Goal: Task Accomplishment & Management: Manage account settings

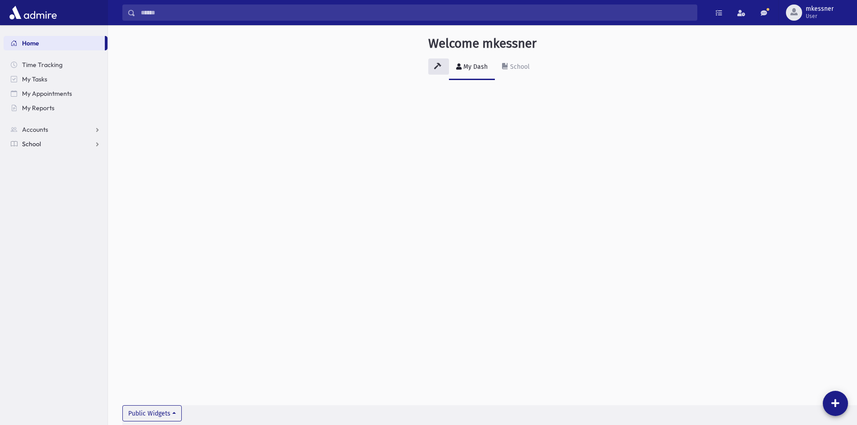
click at [93, 145] on link "School" at bounding box center [56, 144] width 104 height 14
click at [58, 161] on link "Students" at bounding box center [56, 158] width 104 height 14
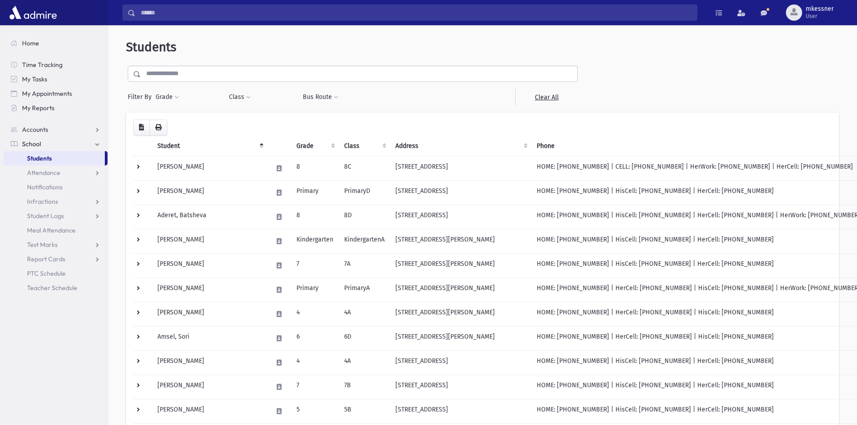
click at [210, 75] on input "text" at bounding box center [359, 74] width 436 height 16
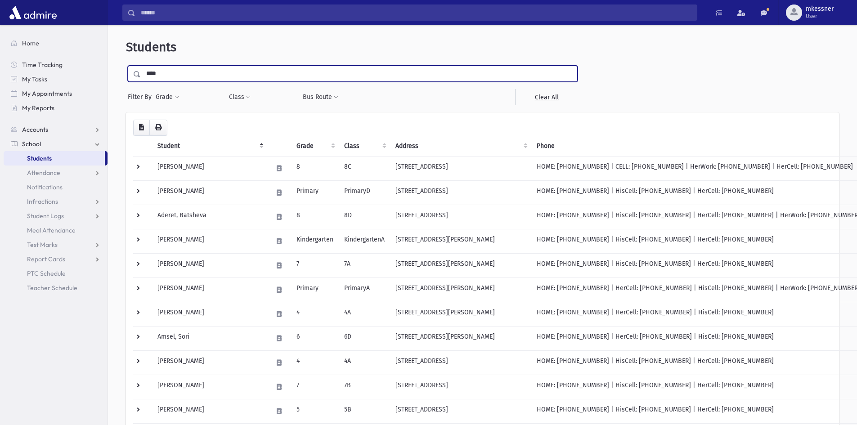
type input "****"
click at [126, 66] on input "submit" at bounding box center [138, 72] width 25 height 12
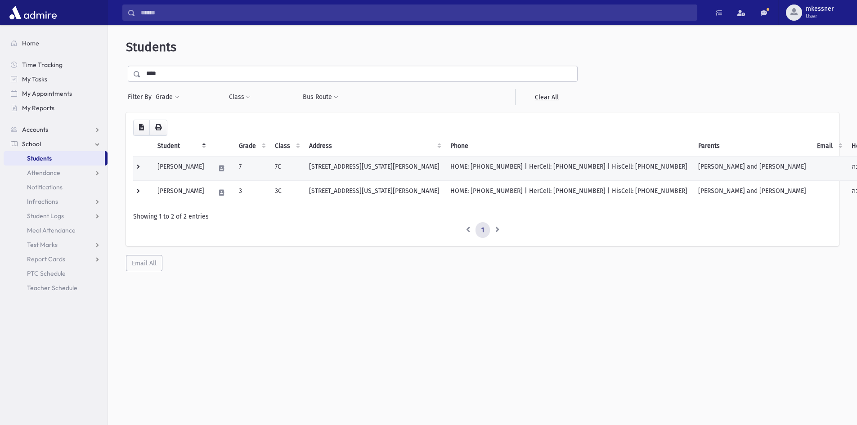
click at [329, 170] on td "19 Colorado Drive Jackson, NJ 08527" at bounding box center [374, 168] width 141 height 24
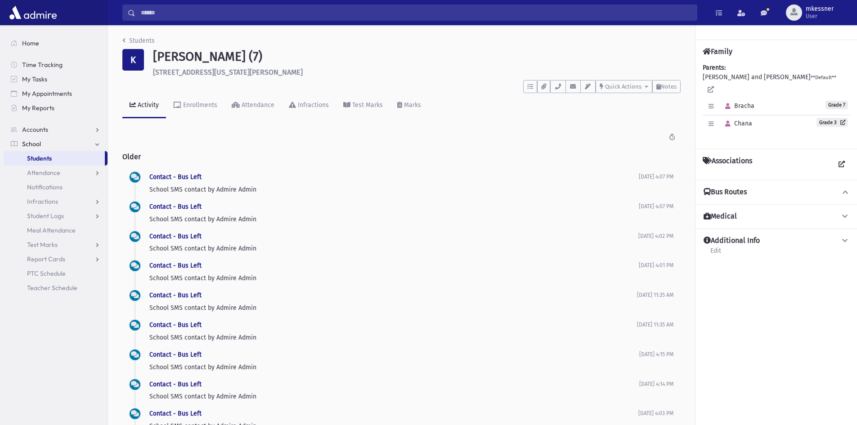
click at [751, 188] on button "Bus Routes" at bounding box center [775, 192] width 147 height 9
click at [781, 188] on button "Bus Routes" at bounding box center [775, 192] width 147 height 9
click at [260, 105] on div "Attendance" at bounding box center [257, 105] width 35 height 8
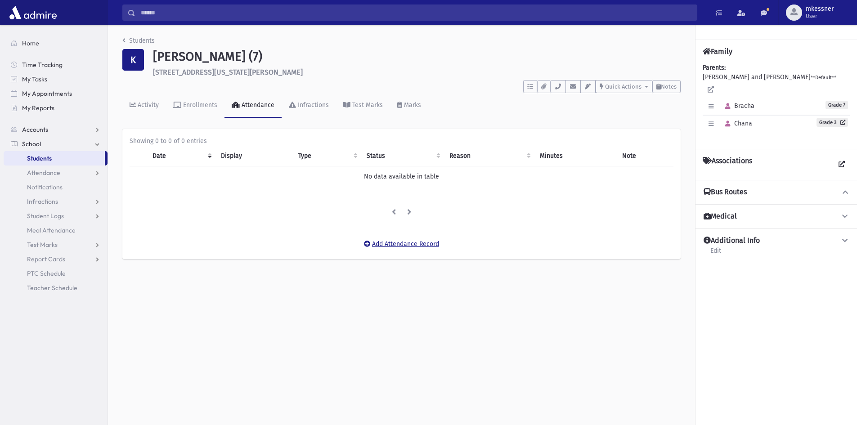
click at [377, 241] on button "Add Attendance Record" at bounding box center [401, 244] width 87 height 16
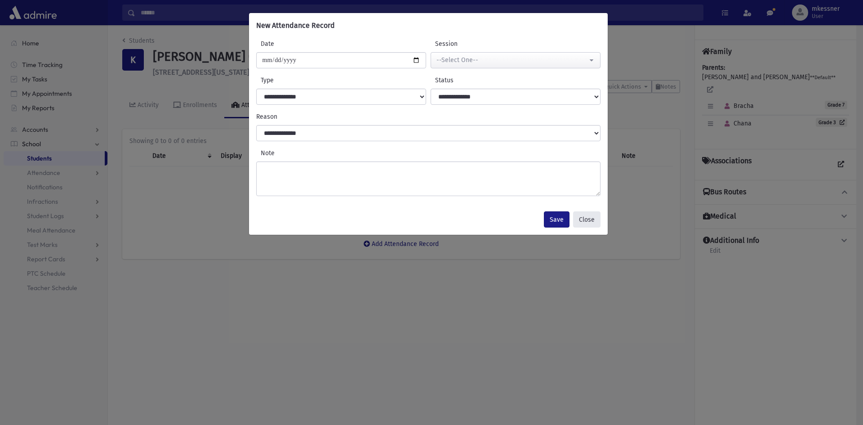
click at [594, 212] on button "Close" at bounding box center [586, 219] width 27 height 16
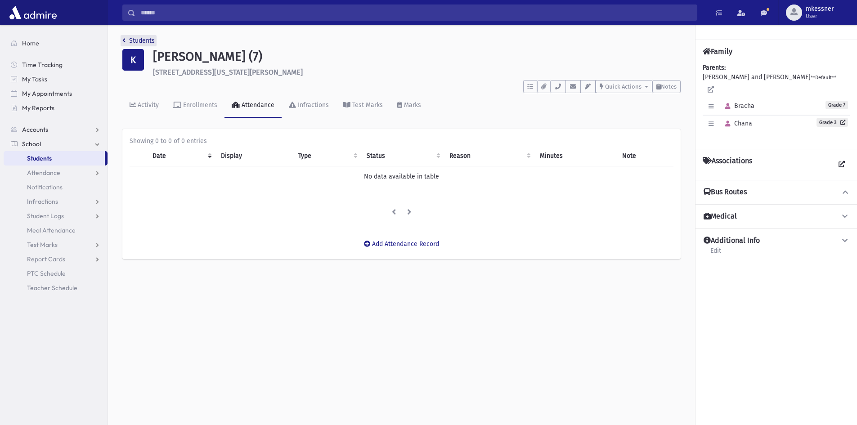
click at [125, 40] on link "Students" at bounding box center [138, 41] width 32 height 8
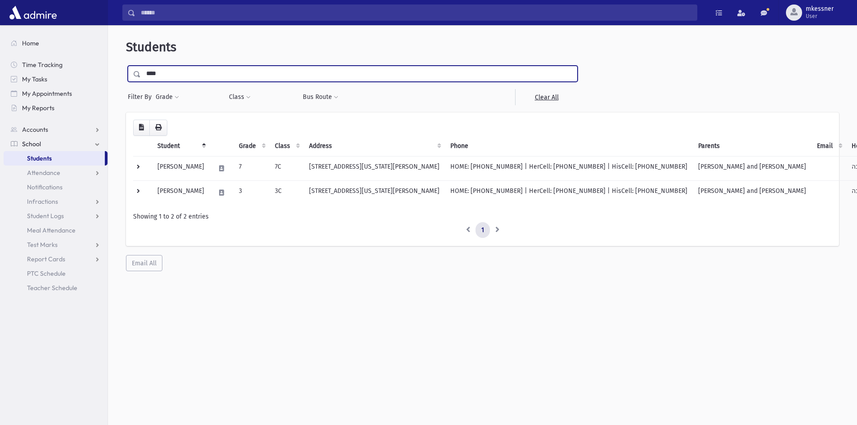
click at [152, 75] on input "****" at bounding box center [359, 74] width 436 height 16
